Goal: Contribute content: Contribute content

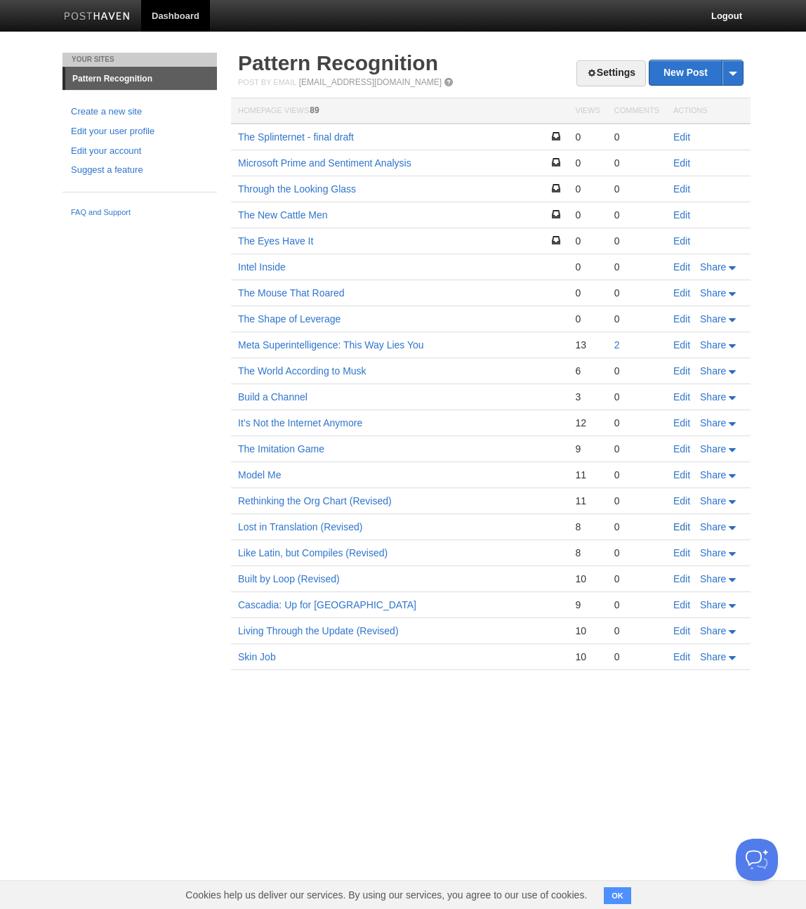
click at [679, 527] on link "Edit" at bounding box center [682, 526] width 17 height 11
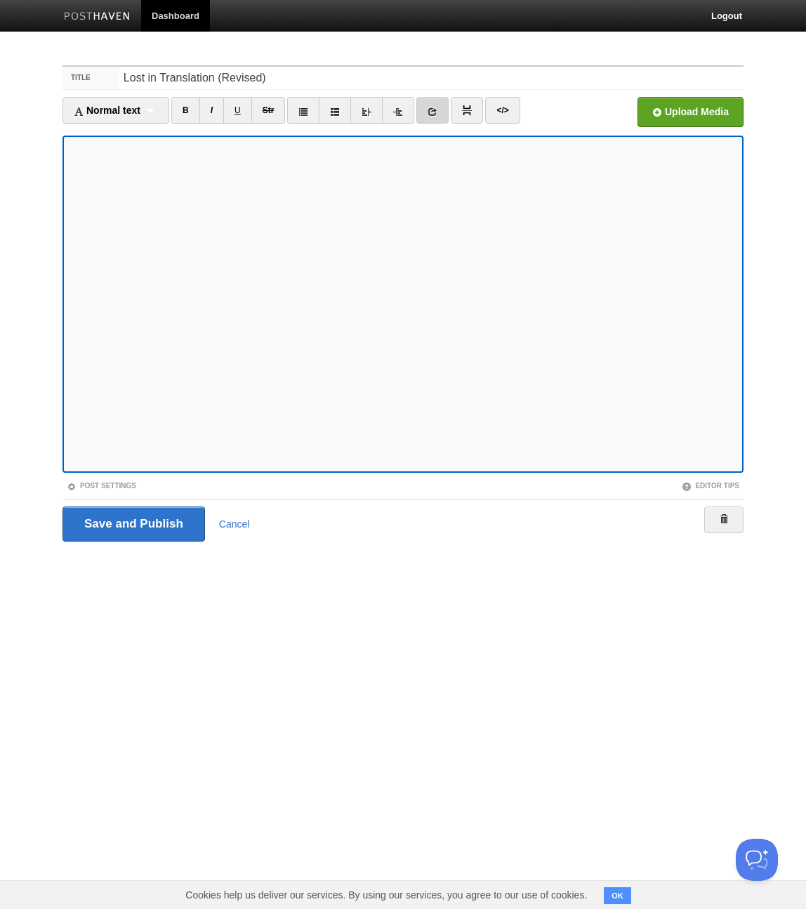
click at [436, 110] on icon at bounding box center [433, 112] width 10 height 10
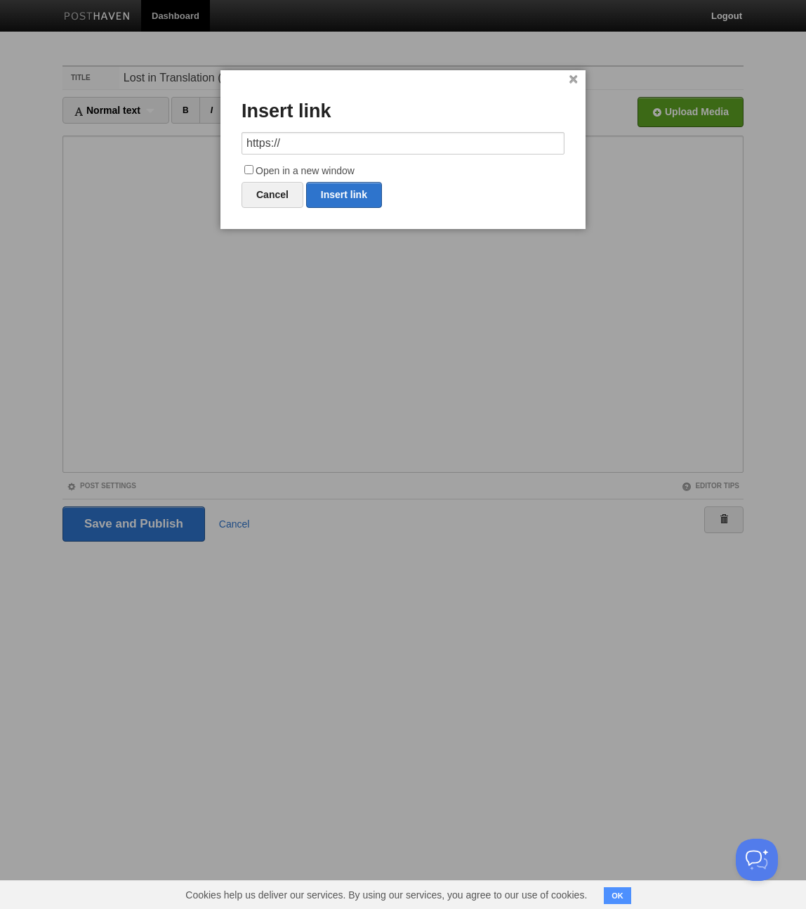
click at [314, 140] on input "https://" at bounding box center [403, 143] width 323 height 22
type input "[URL][DOMAIN_NAME]"
click at [249, 169] on input "Open in a new window" at bounding box center [248, 169] width 9 height 9
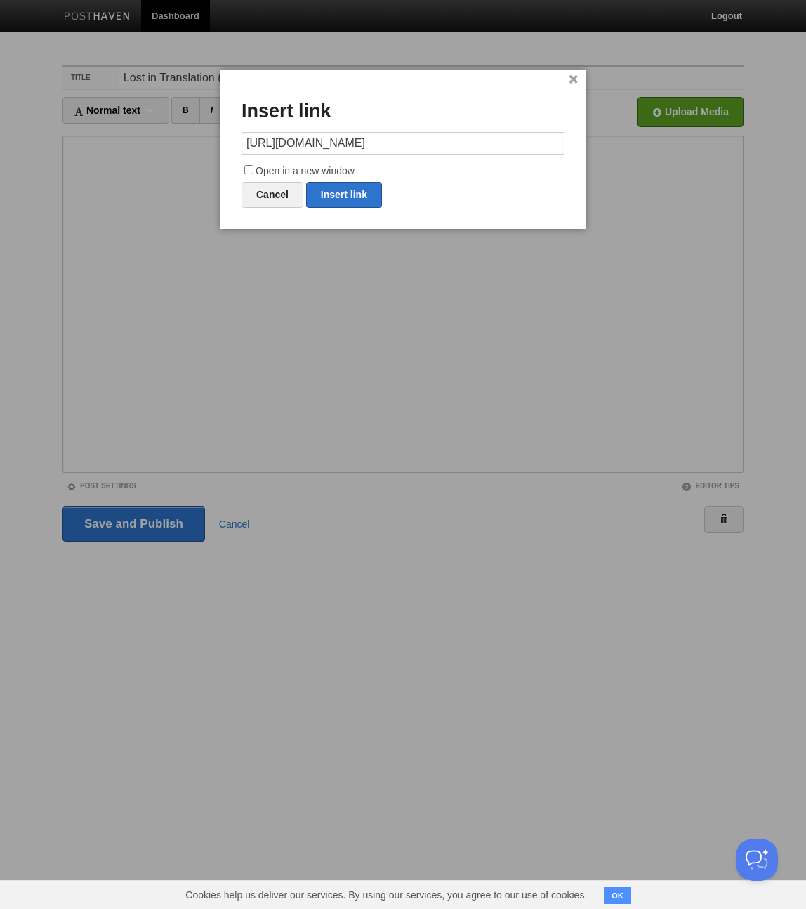
checkbox input "true"
click at [347, 199] on link "Insert link" at bounding box center [344, 195] width 76 height 26
type input "https://"
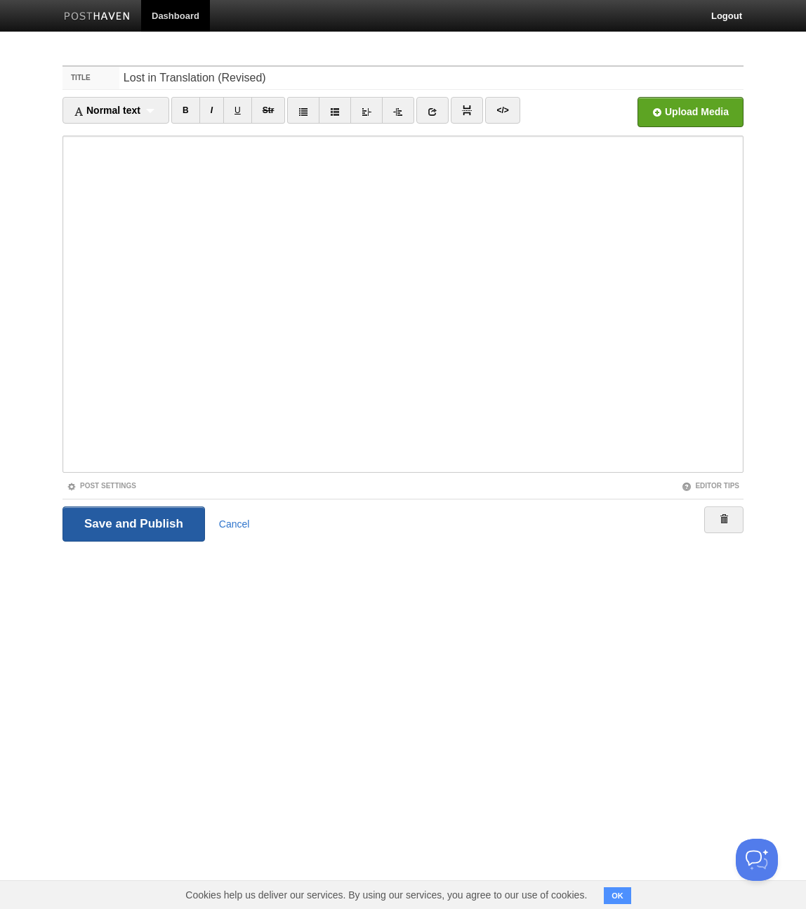
click at [124, 525] on input "Save and Publish" at bounding box center [134, 523] width 143 height 35
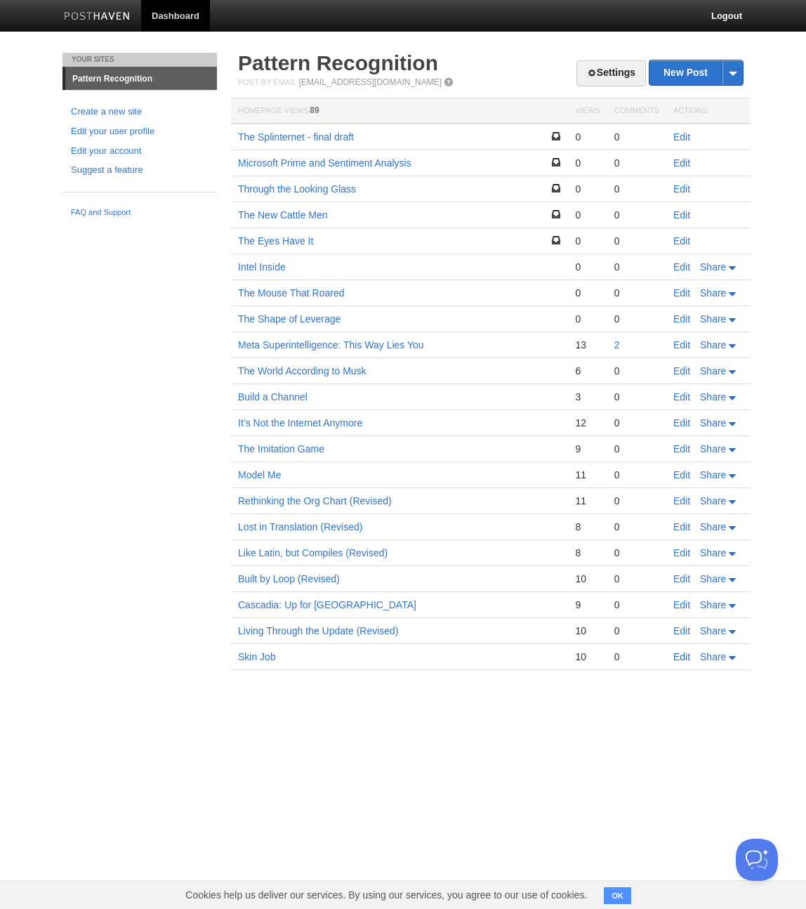
click at [687, 655] on link "Edit" at bounding box center [682, 656] width 17 height 11
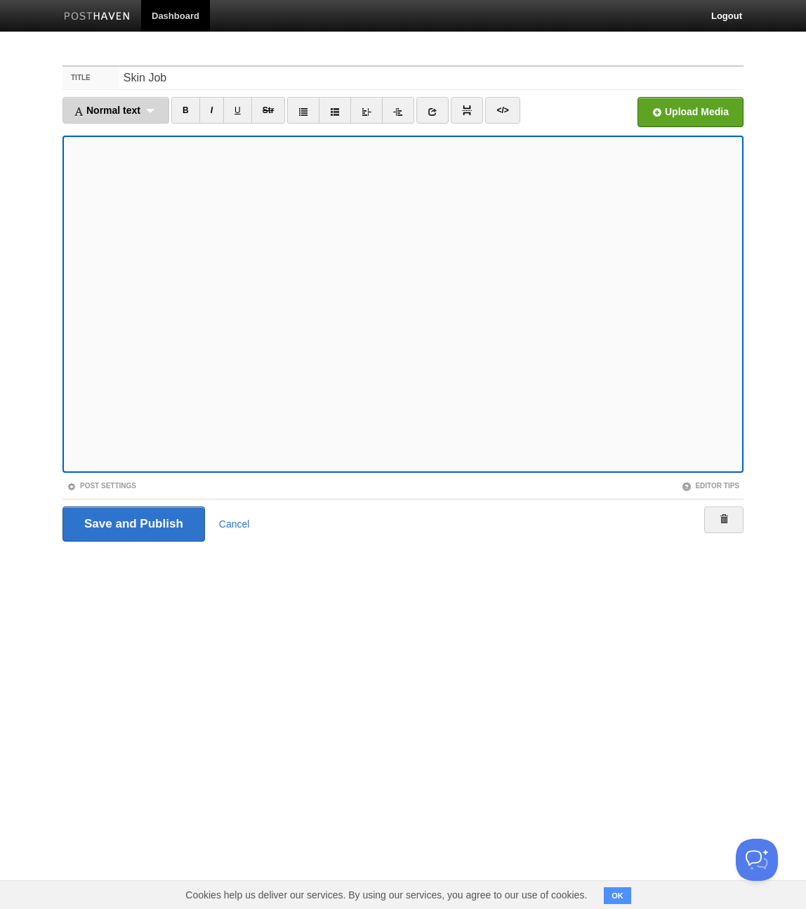
click at [152, 108] on div "Normal text Normal text Heading 1 Heading 2 Heading 3" at bounding box center [116, 110] width 107 height 27
click at [116, 129] on link "Normal text" at bounding box center [115, 134] width 105 height 21
click at [194, 82] on input "Skin Job" at bounding box center [431, 78] width 624 height 22
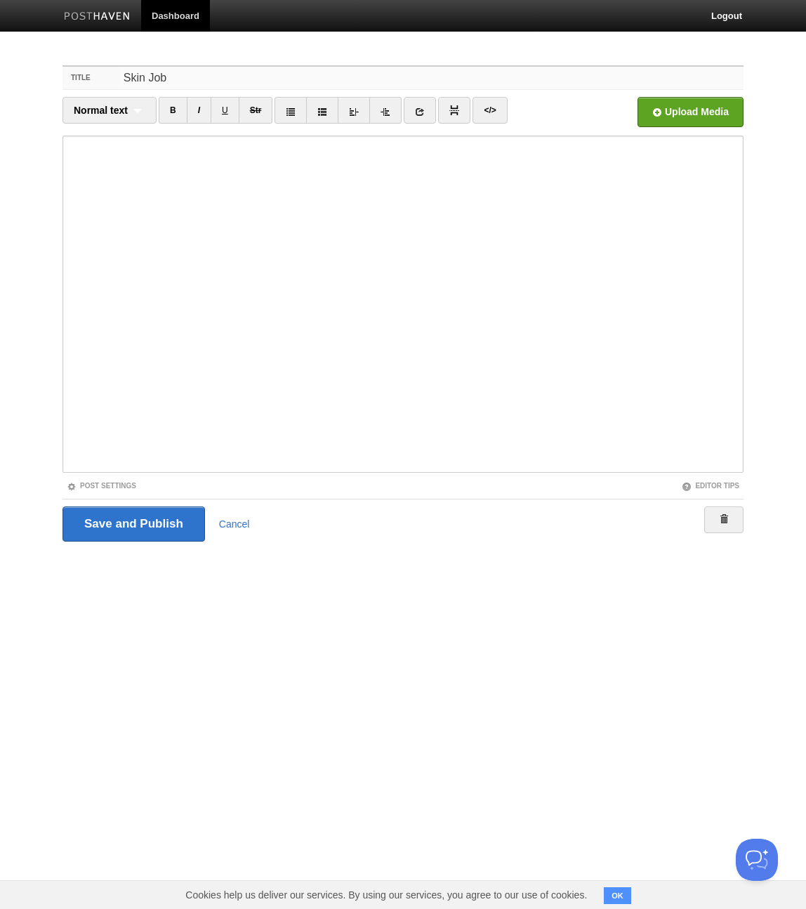
click at [194, 82] on input "Skin Job" at bounding box center [431, 78] width 624 height 22
paste input "The World Is a GUI"
type input "The World Is a GUI"
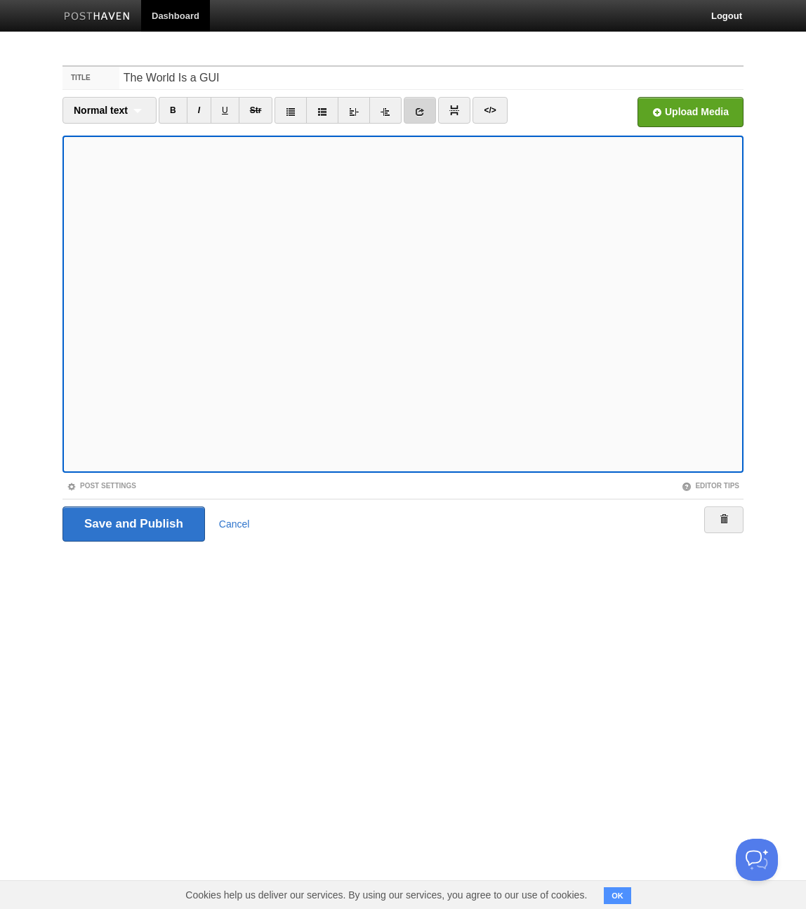
click at [420, 111] on icon at bounding box center [420, 112] width 10 height 10
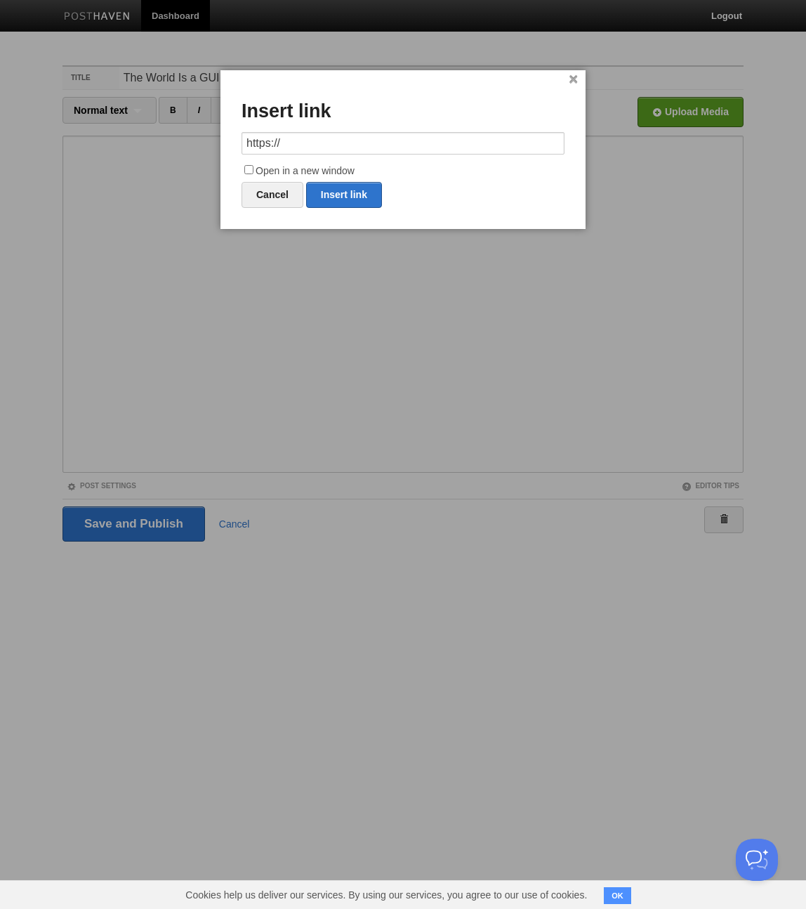
click at [324, 147] on input "https://" at bounding box center [403, 143] width 323 height 22
type input "[URL][DOMAIN_NAME]"
click at [250, 169] on input "Open in a new window" at bounding box center [248, 169] width 9 height 9
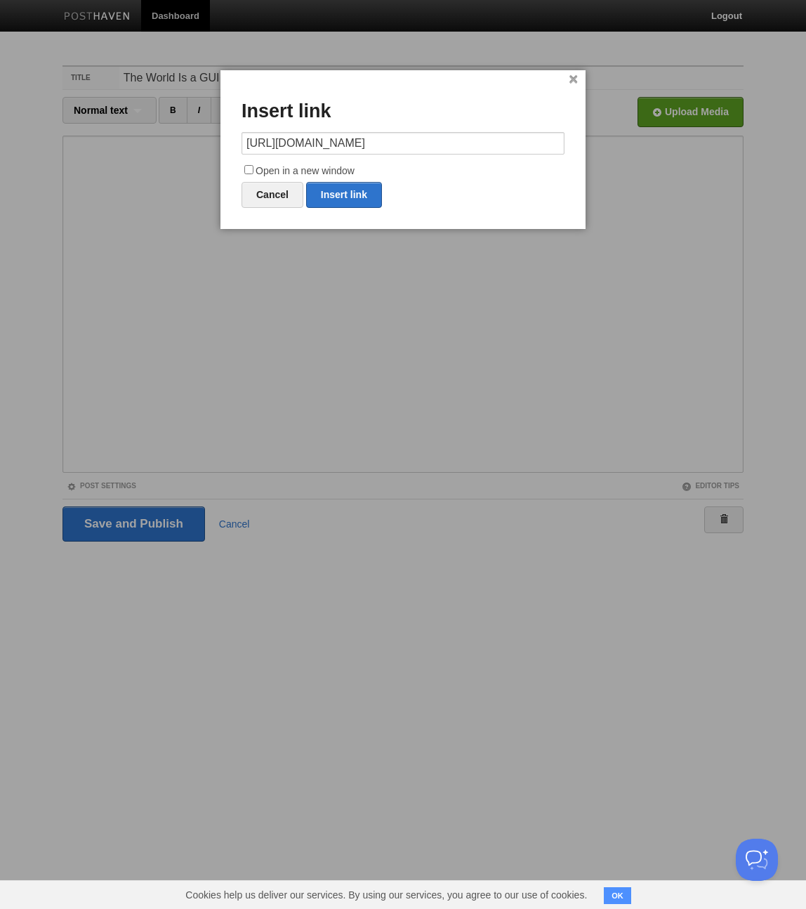
checkbox input "true"
click at [339, 192] on link "Insert link" at bounding box center [344, 195] width 76 height 26
type input "https://"
